Goal: Find specific page/section: Find specific page/section

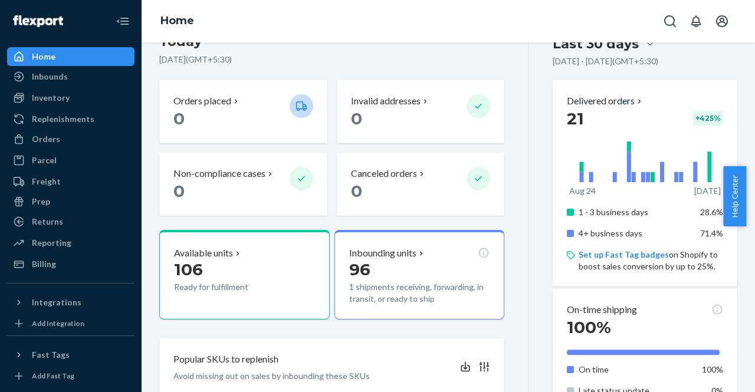
scroll to position [196, 0]
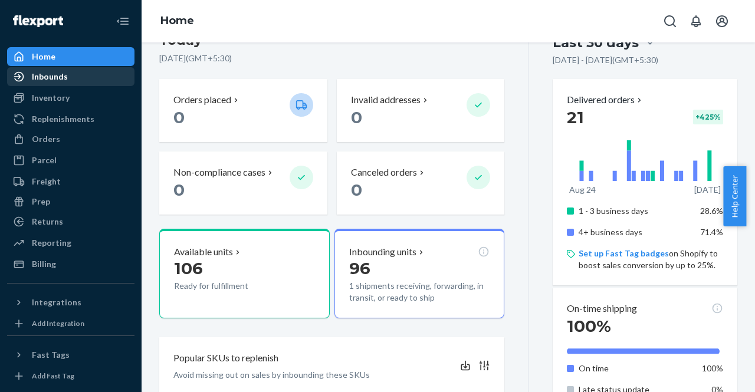
click at [75, 77] on div "Inbounds" at bounding box center [70, 76] width 125 height 17
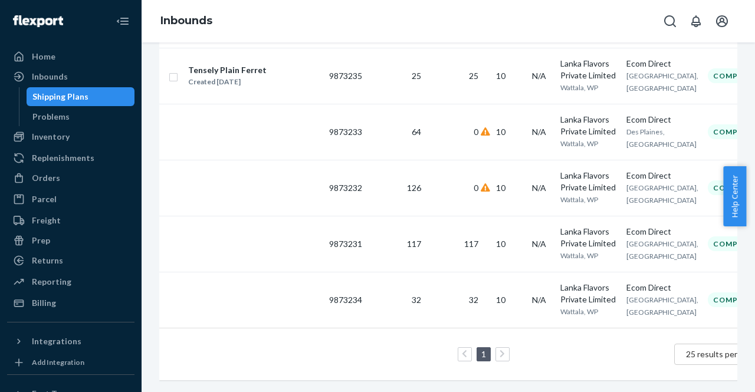
scroll to position [278, 0]
click at [41, 177] on div "Orders" at bounding box center [46, 178] width 28 height 12
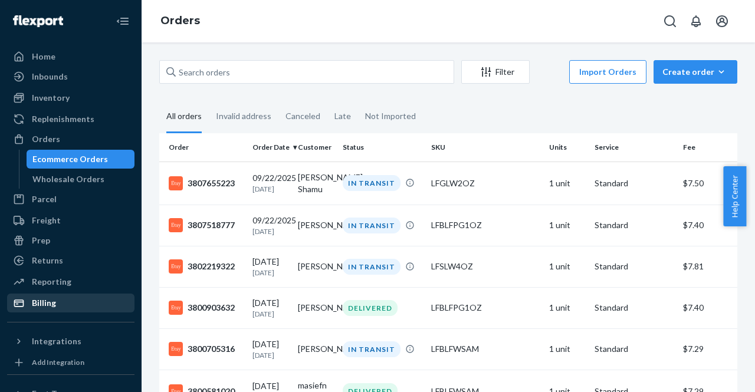
click at [57, 295] on div "Billing" at bounding box center [70, 303] width 125 height 17
